Goal: Task Accomplishment & Management: Manage account settings

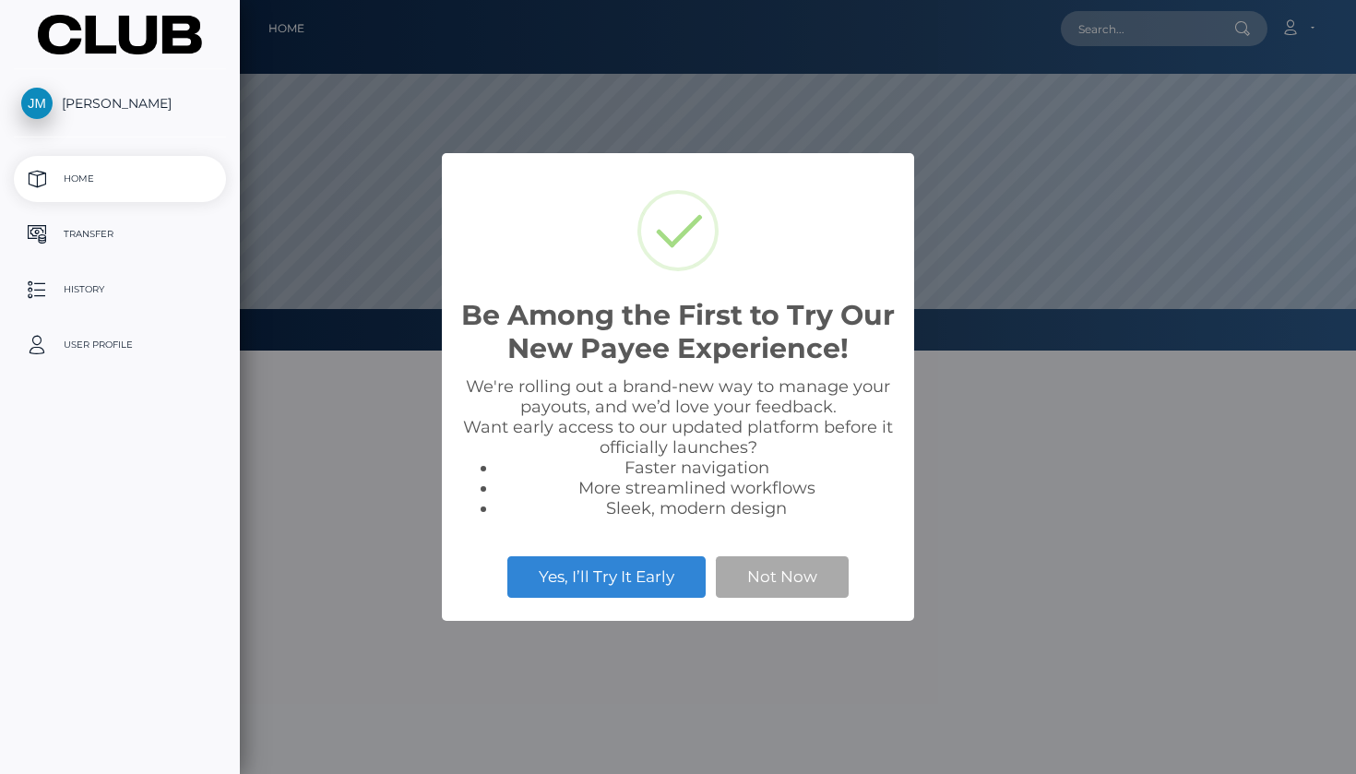
scroll to position [350, 1116]
select select
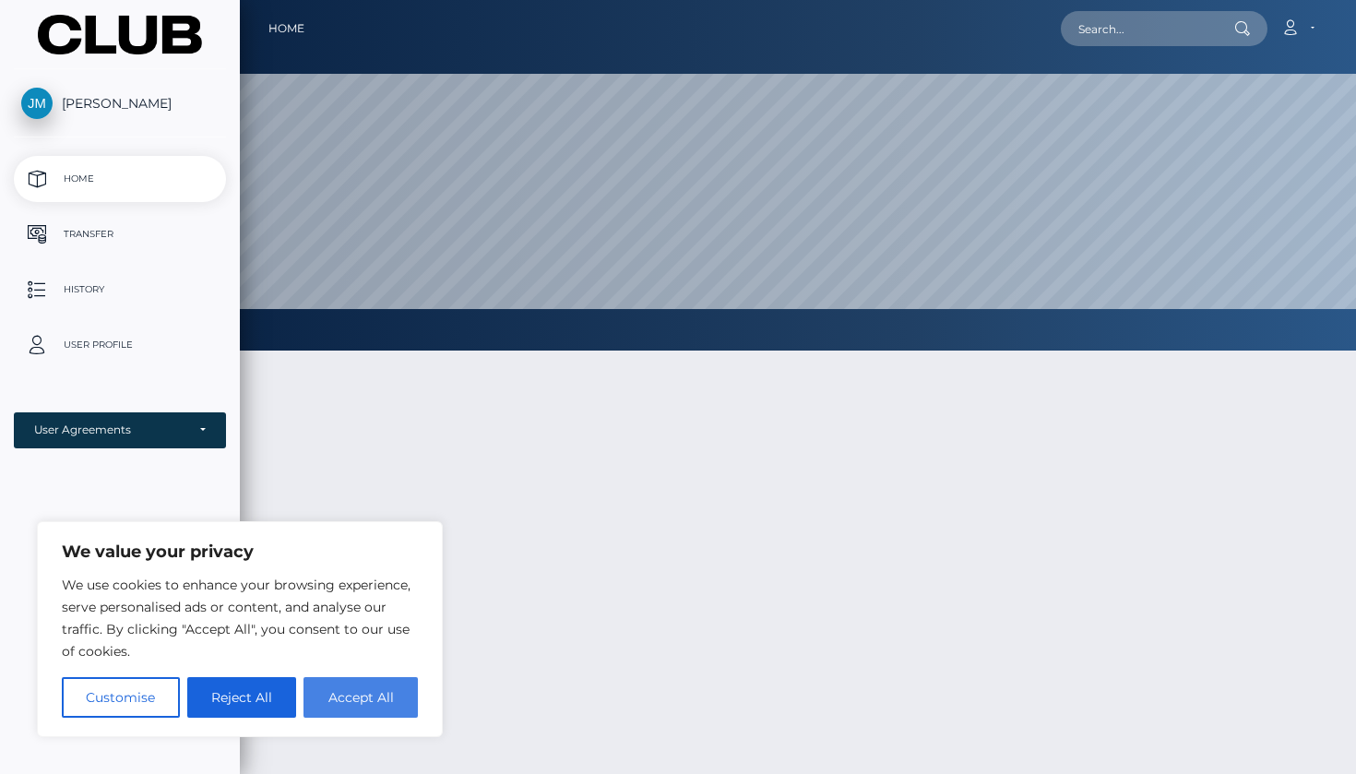
click at [362, 693] on button "Accept All" at bounding box center [360, 697] width 114 height 41
checkbox input "true"
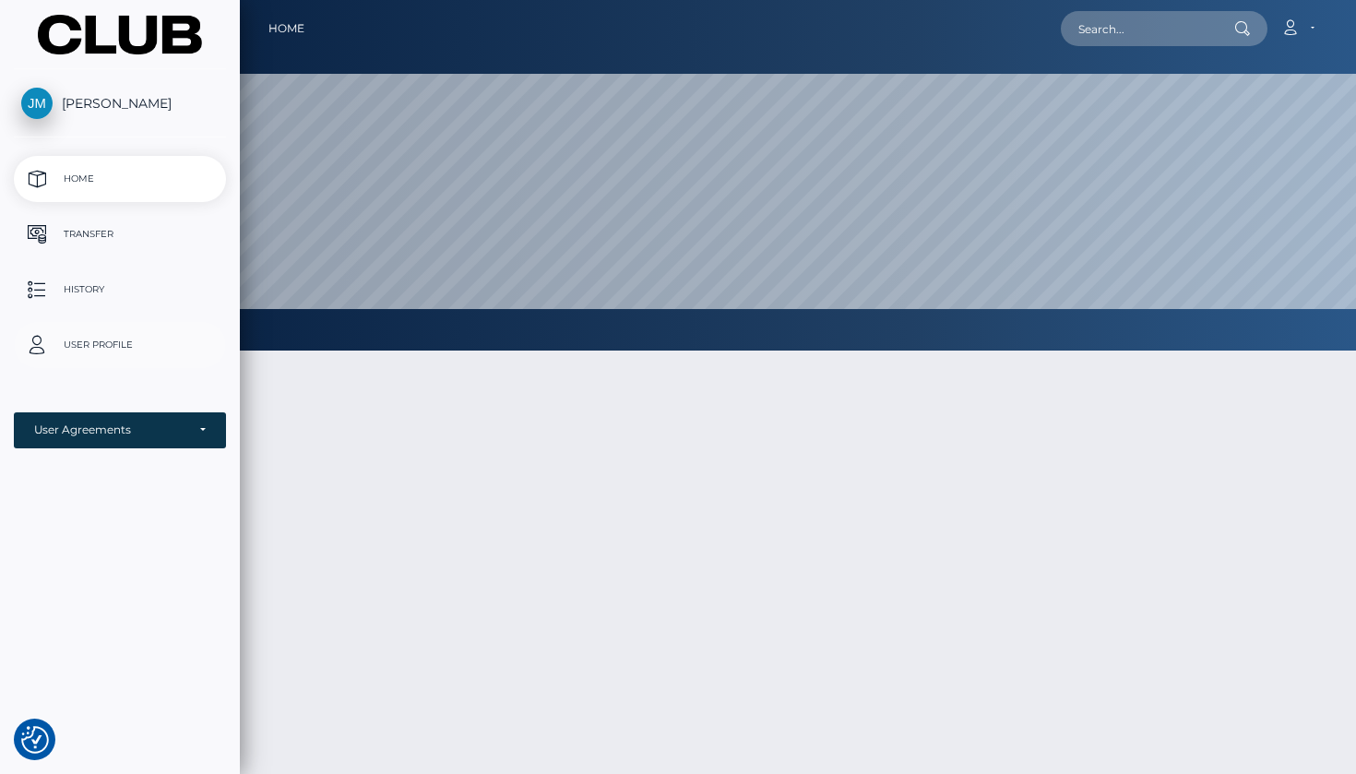
click at [115, 350] on p "User Profile" at bounding box center [119, 345] width 197 height 28
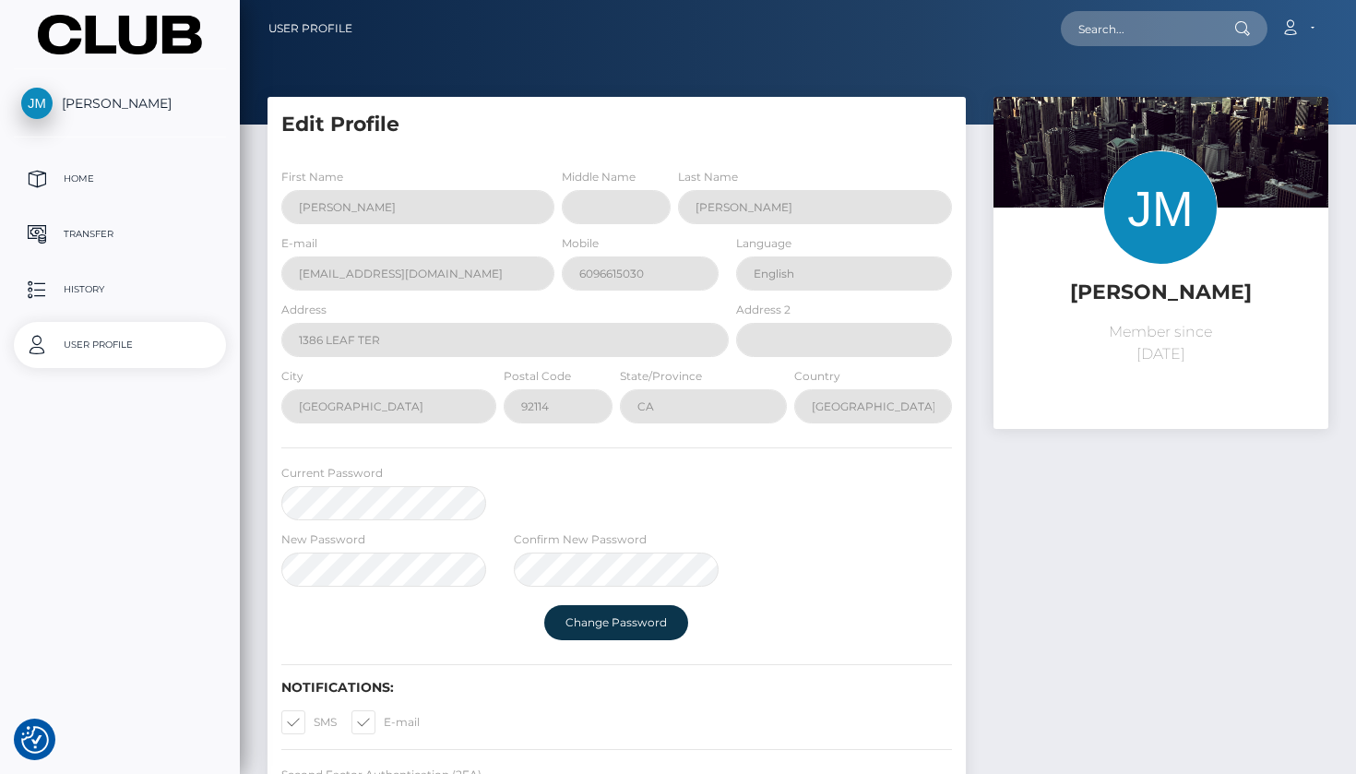
select select
click at [99, 225] on p "Transfer" at bounding box center [119, 234] width 197 height 28
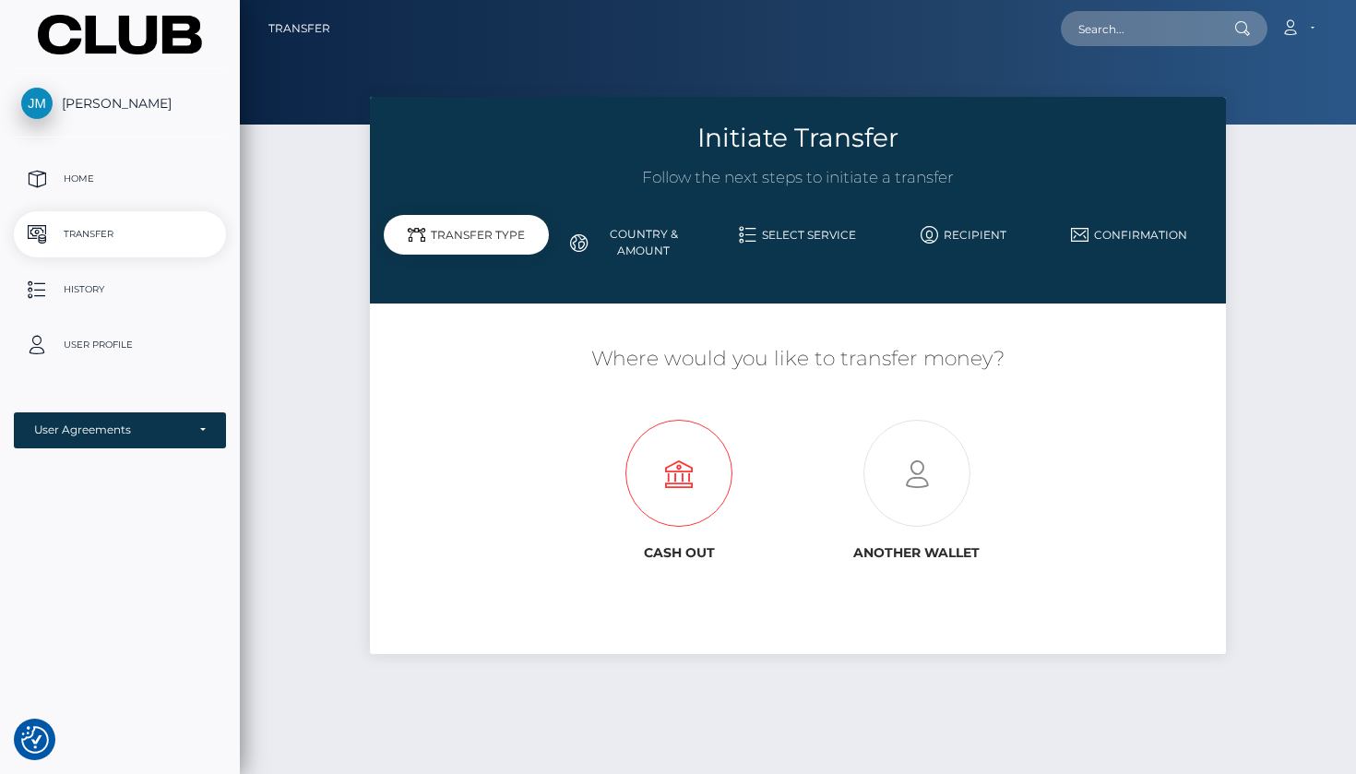
click at [686, 467] on icon at bounding box center [679, 474] width 238 height 107
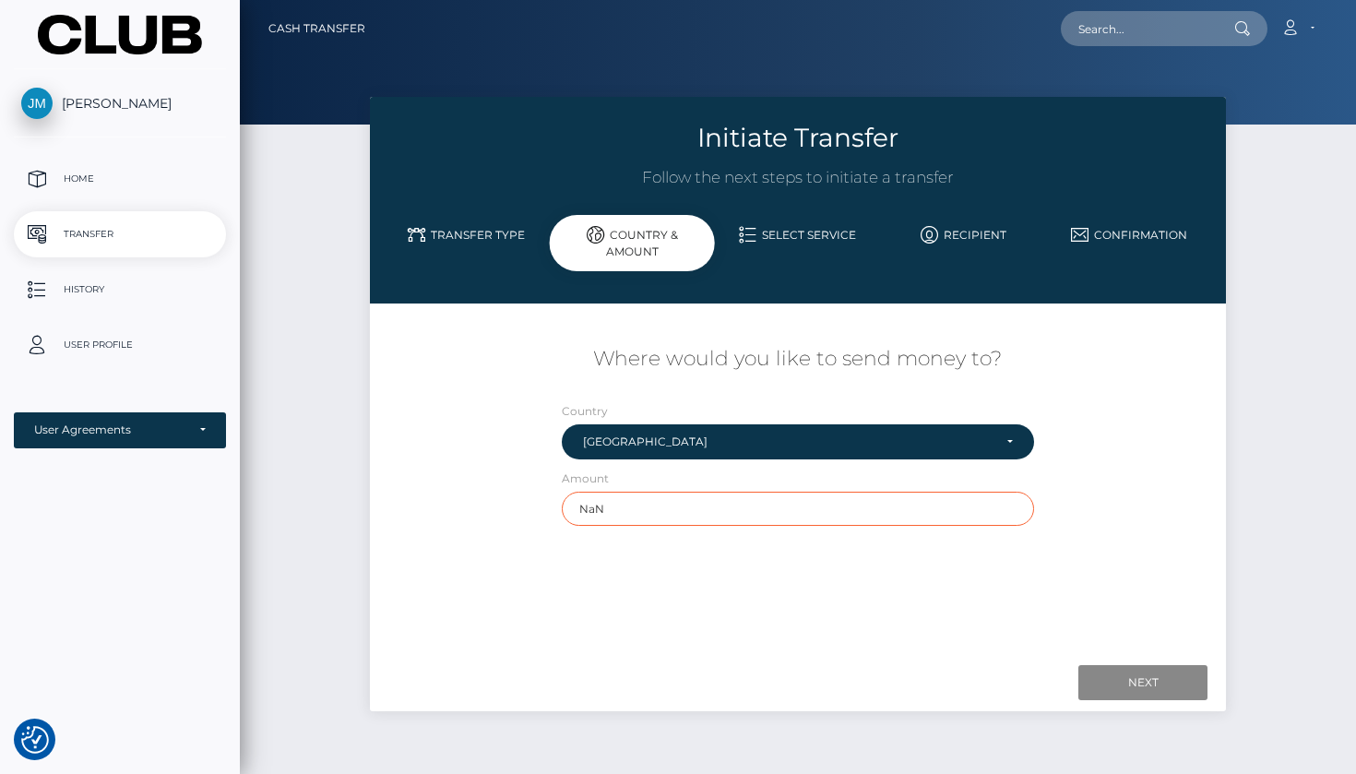
click at [707, 497] on input "NaN" at bounding box center [798, 509] width 472 height 34
click at [130, 185] on p "Home" at bounding box center [119, 179] width 197 height 28
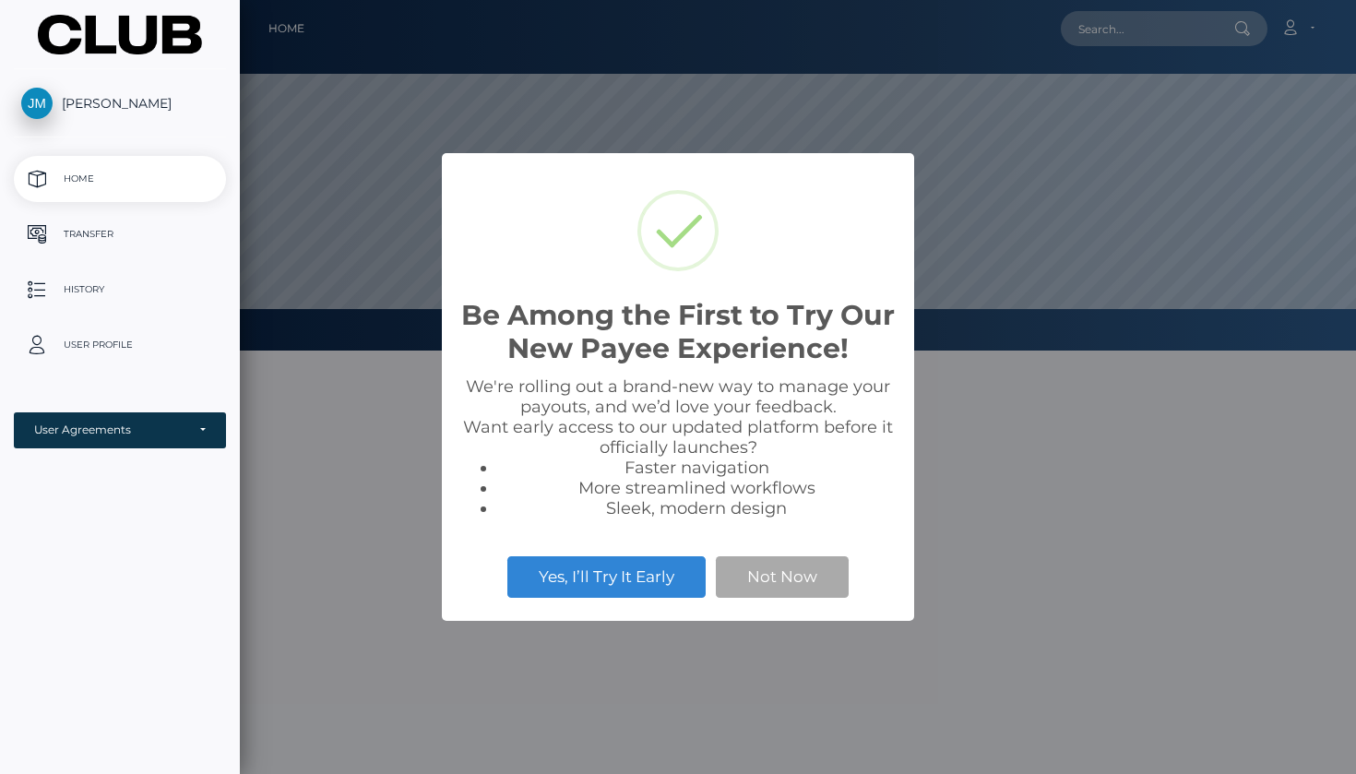
scroll to position [350, 1116]
click at [784, 564] on button "Not Now" at bounding box center [782, 576] width 133 height 41
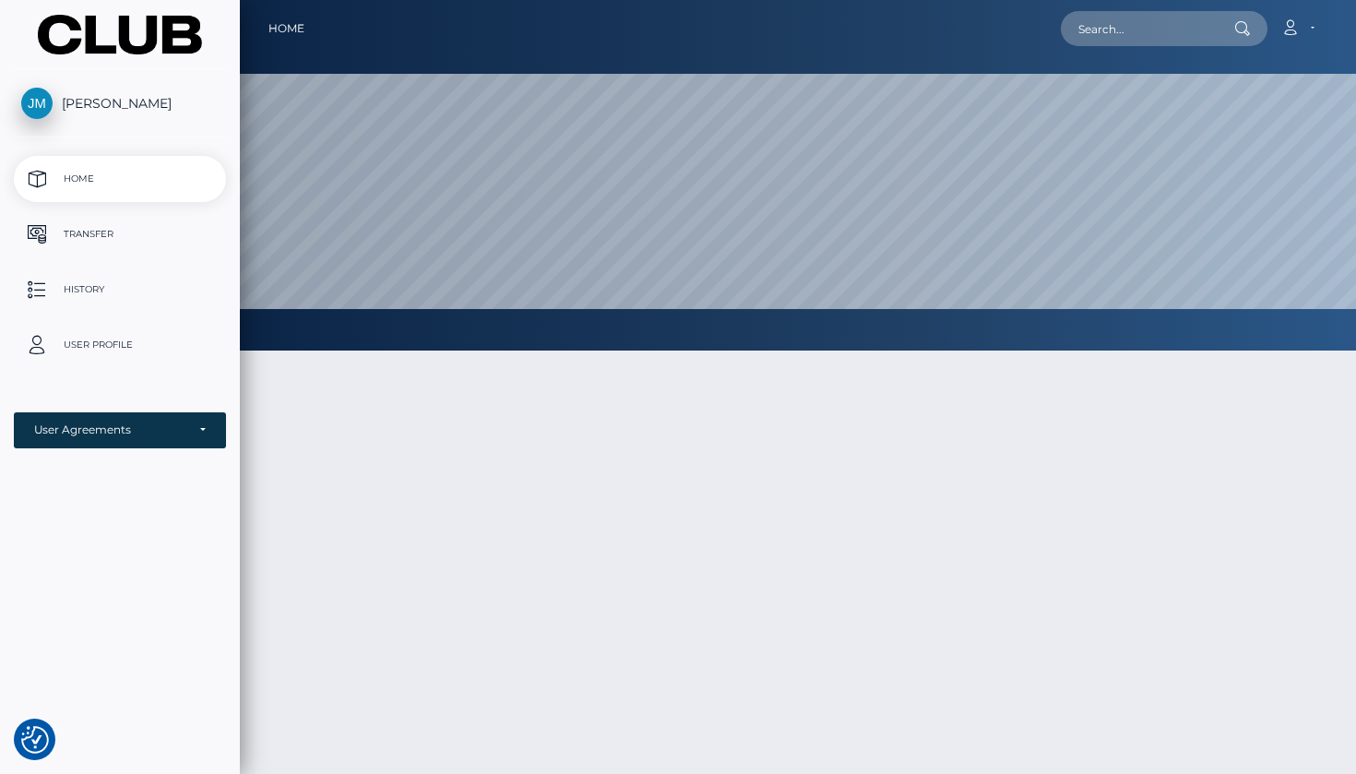
click at [129, 99] on span "[PERSON_NAME]" at bounding box center [120, 103] width 212 height 17
